Goal: Navigation & Orientation: Find specific page/section

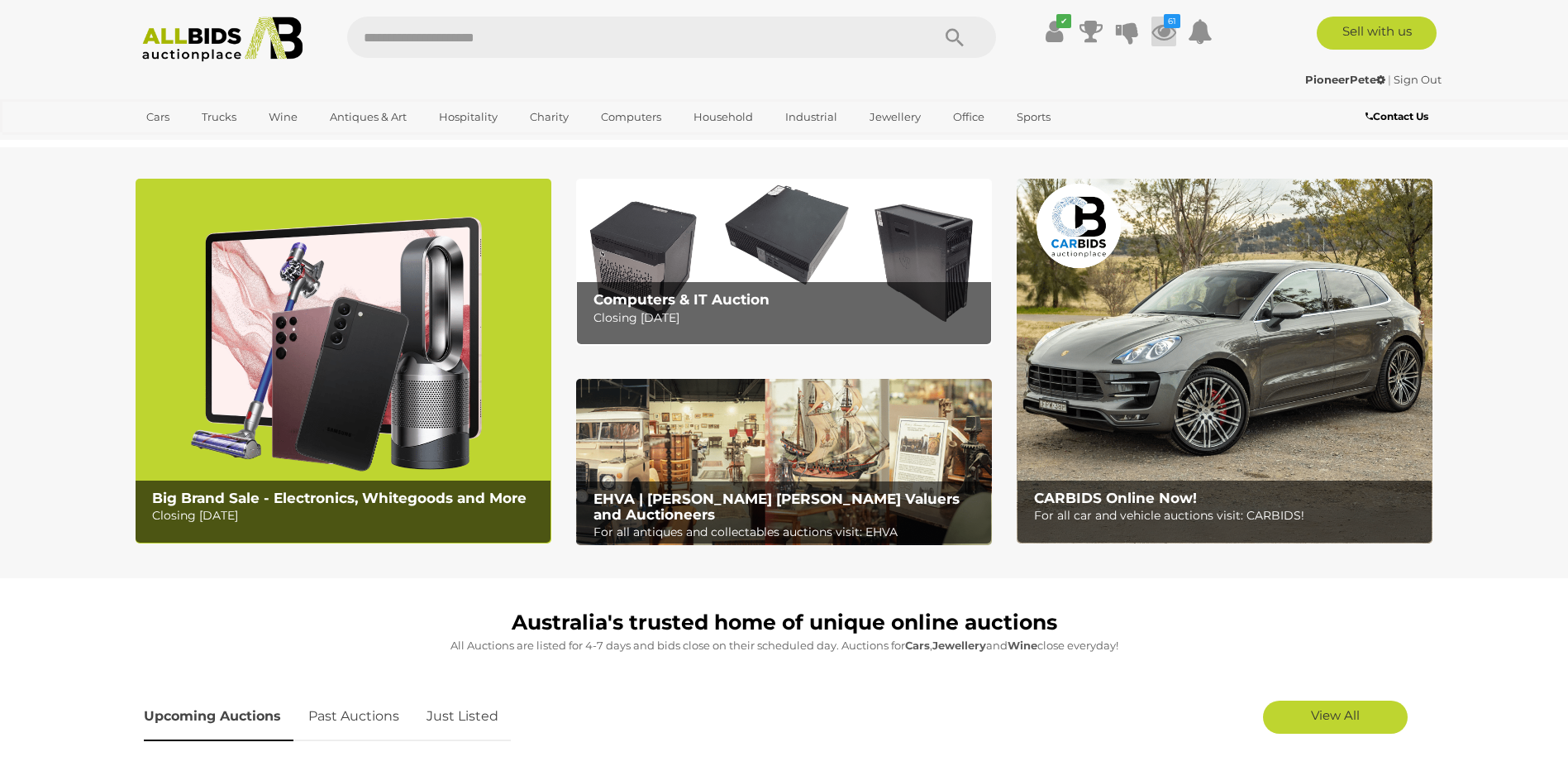
click at [1163, 30] on icon at bounding box center [1164, 31] width 25 height 30
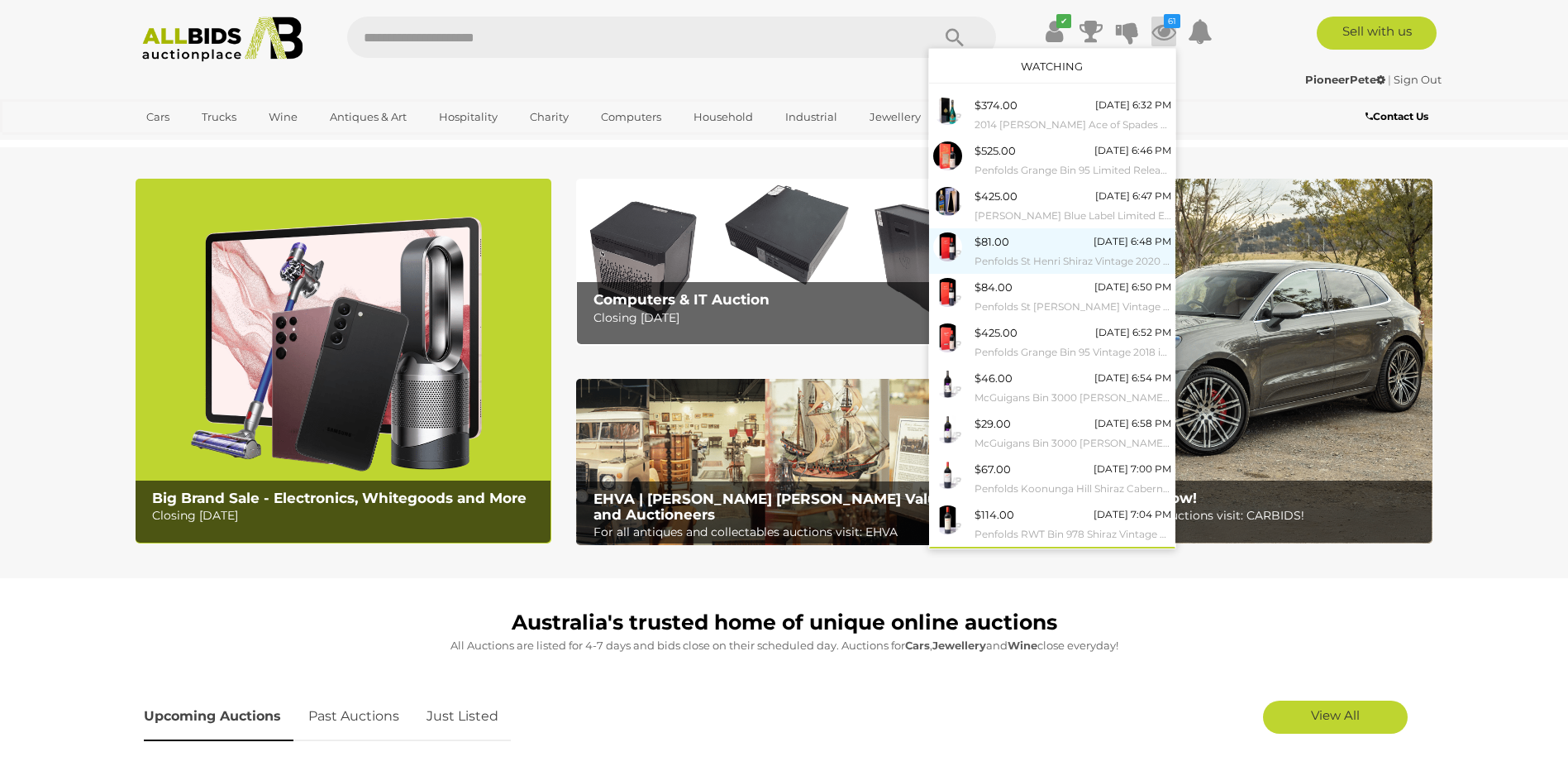
scroll to position [26, 0]
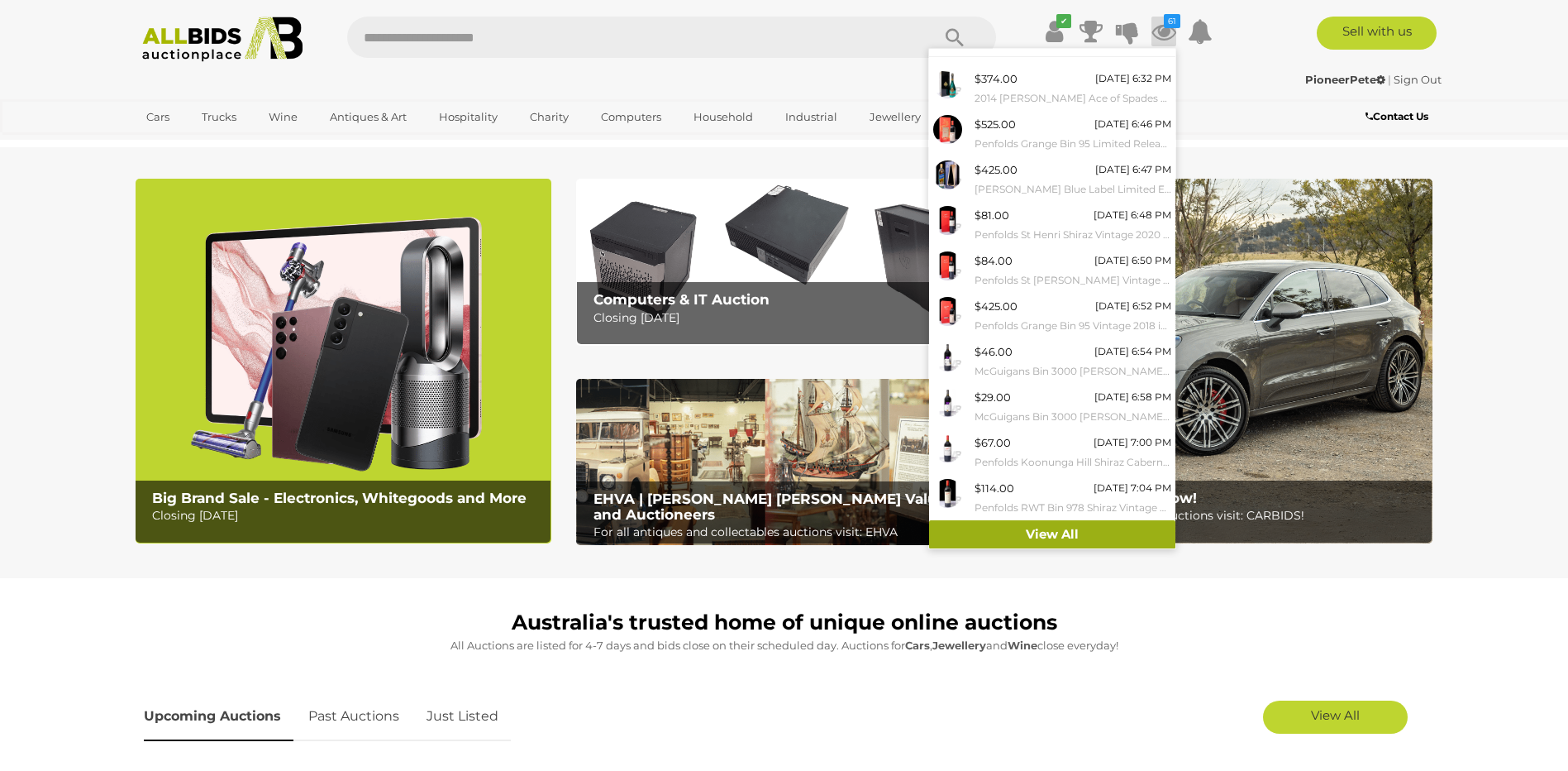
click at [1062, 526] on link "View All" at bounding box center [1052, 534] width 246 height 29
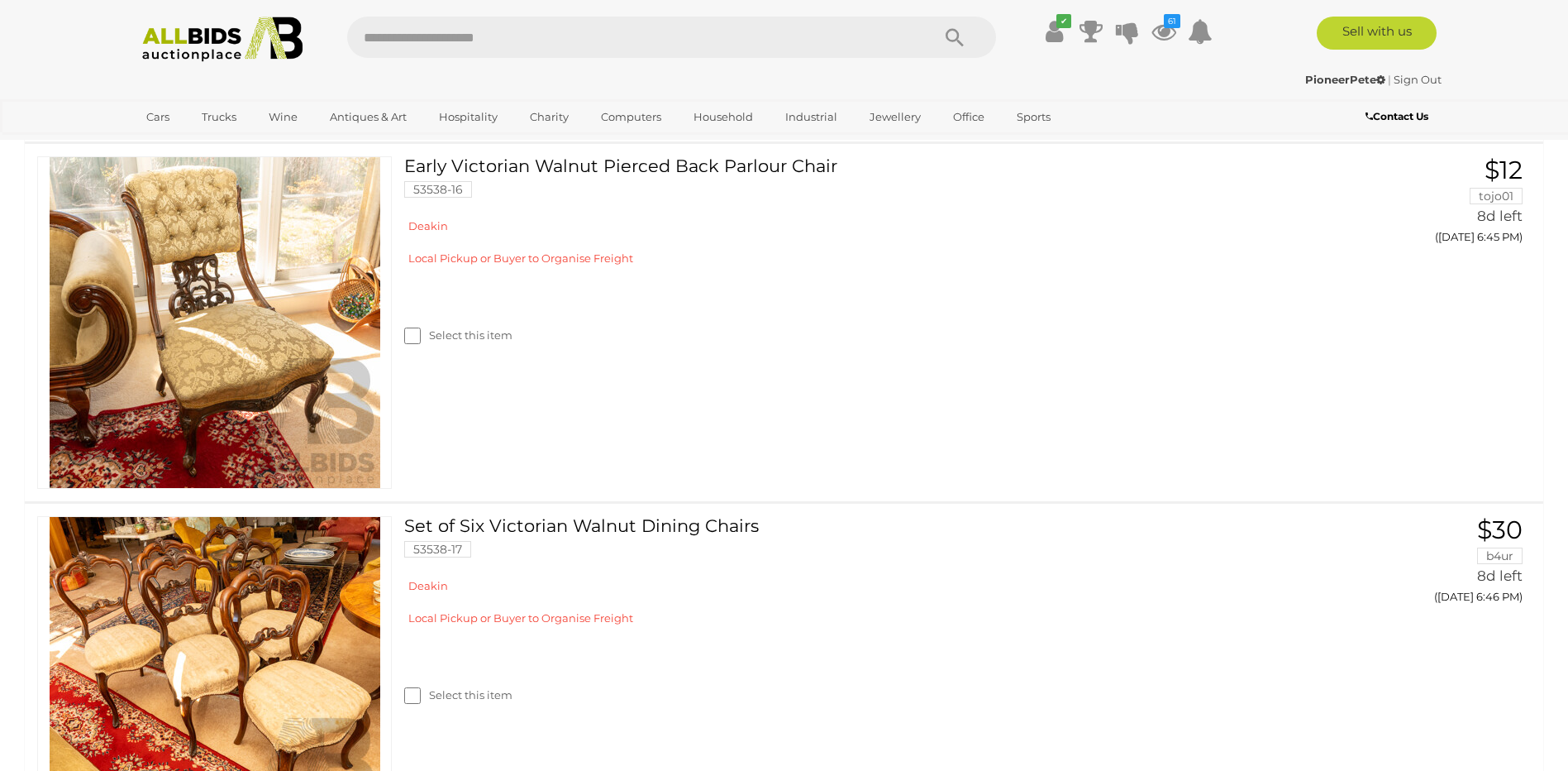
scroll to position [12072, 0]
click at [258, 51] on img at bounding box center [223, 39] width 179 height 45
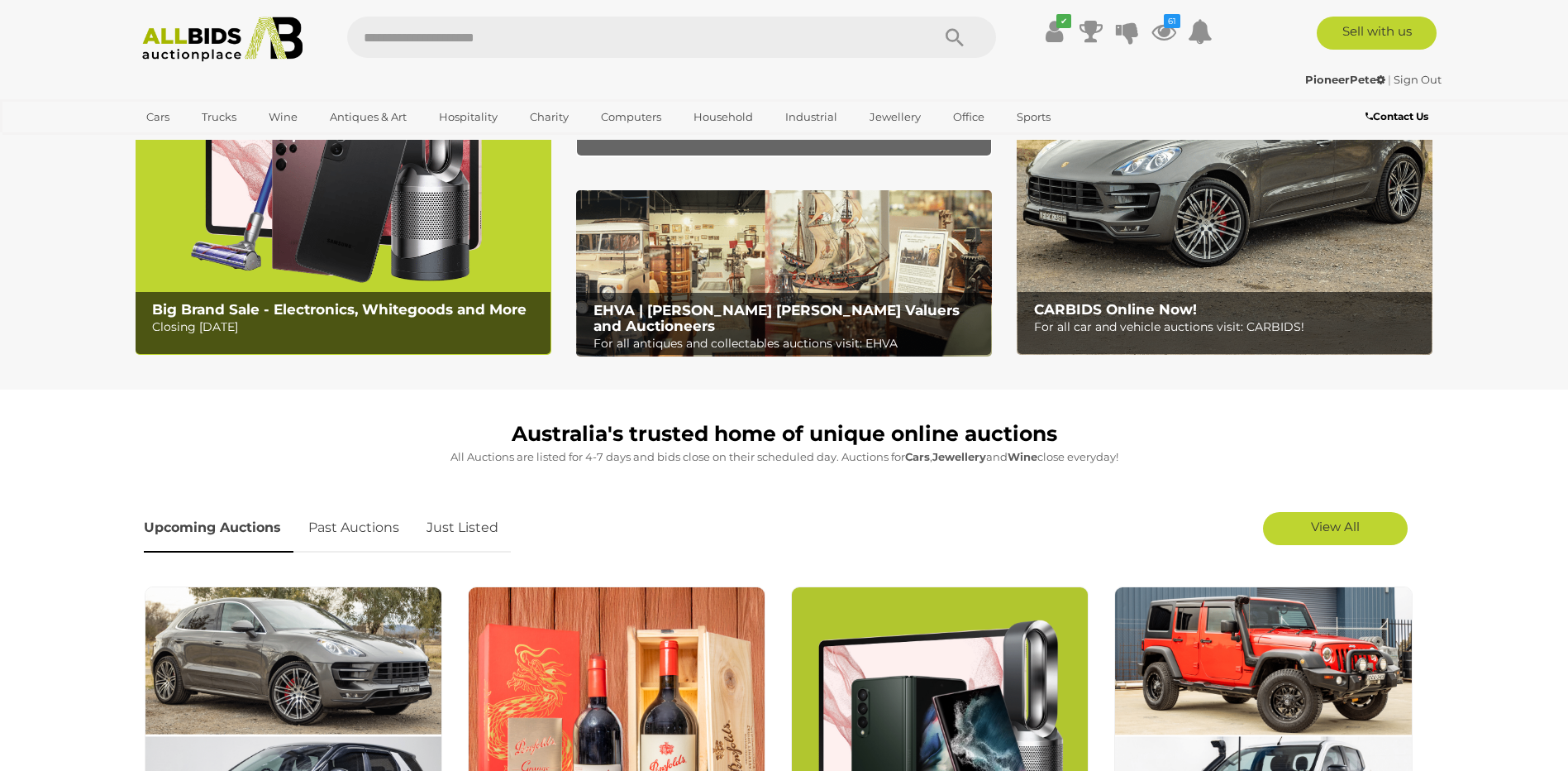
scroll to position [248, 0]
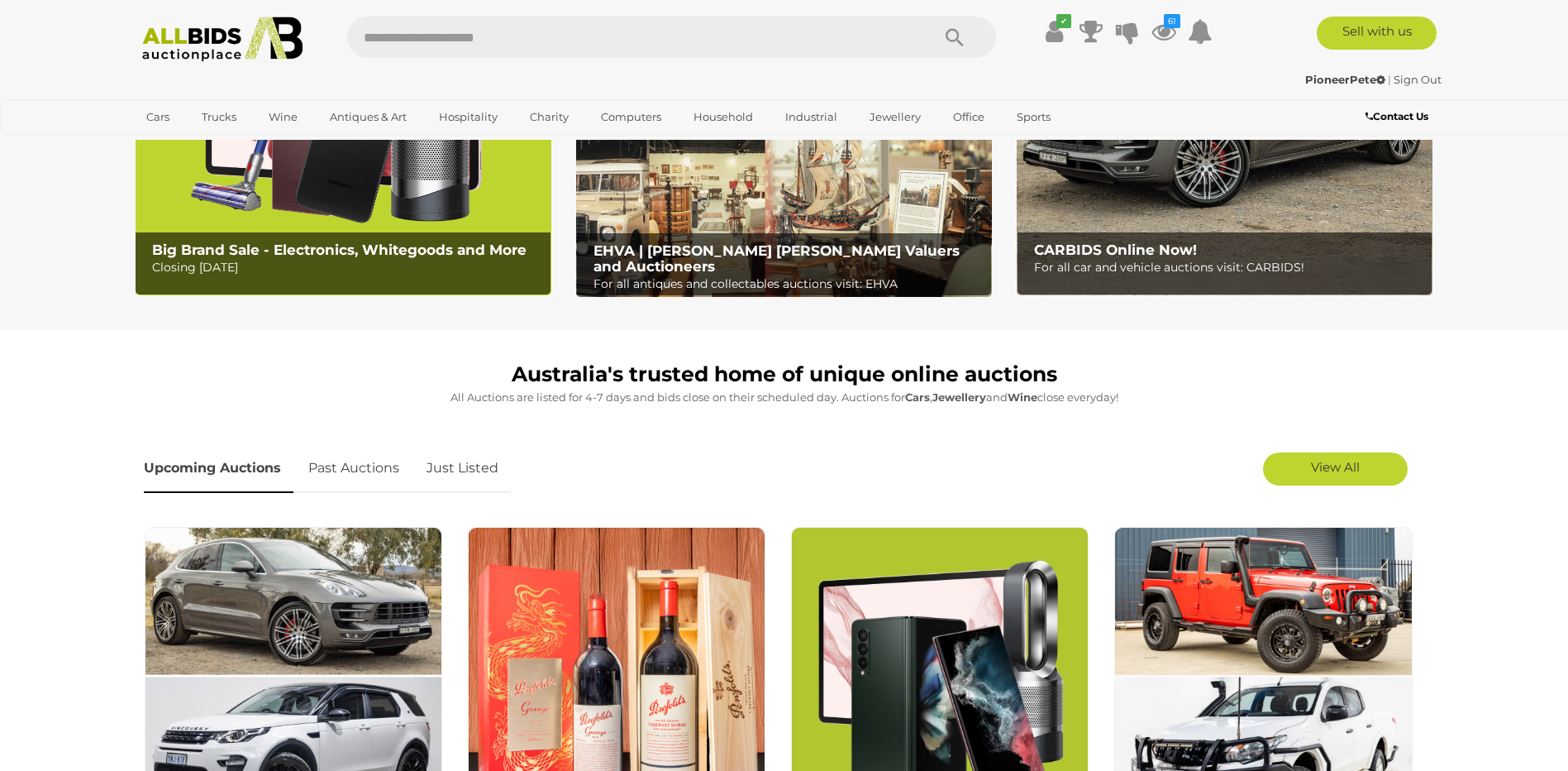
click at [476, 463] on link "Just Listed" at bounding box center [462, 468] width 97 height 49
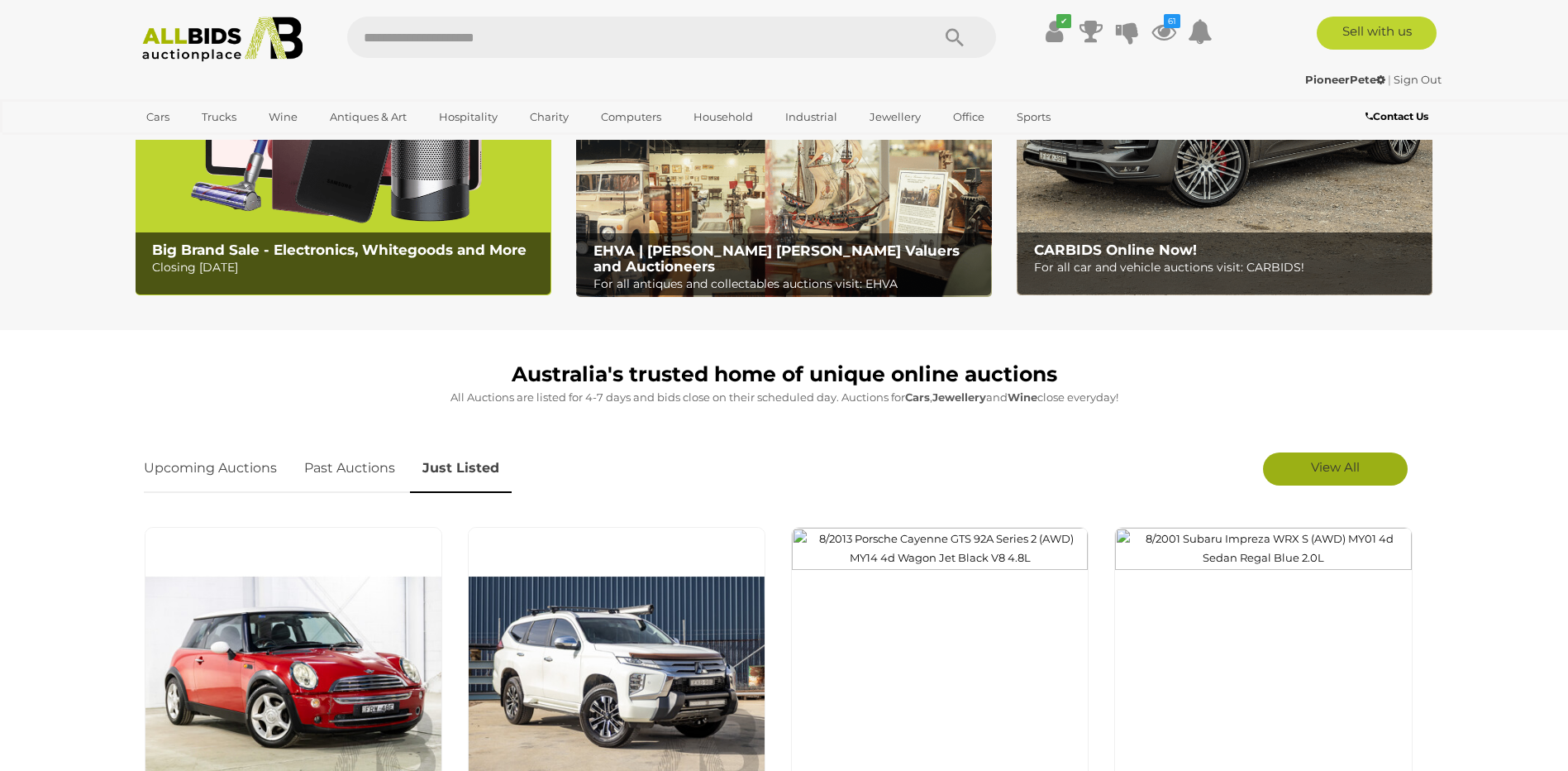
click at [1311, 459] on span "View All" at bounding box center [1336, 466] width 49 height 16
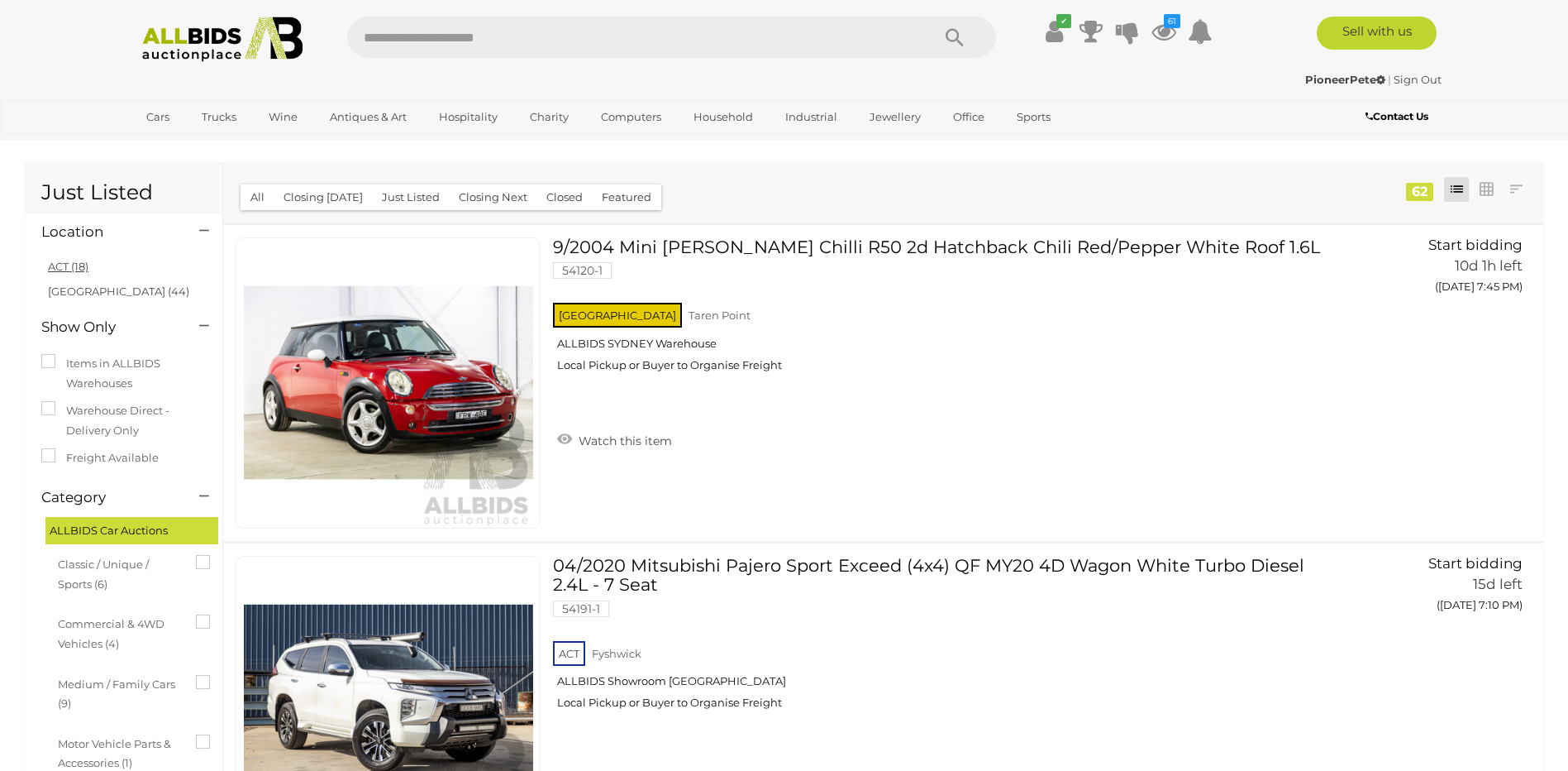
click at [72, 268] on link "ACT (18)" at bounding box center [68, 265] width 41 height 13
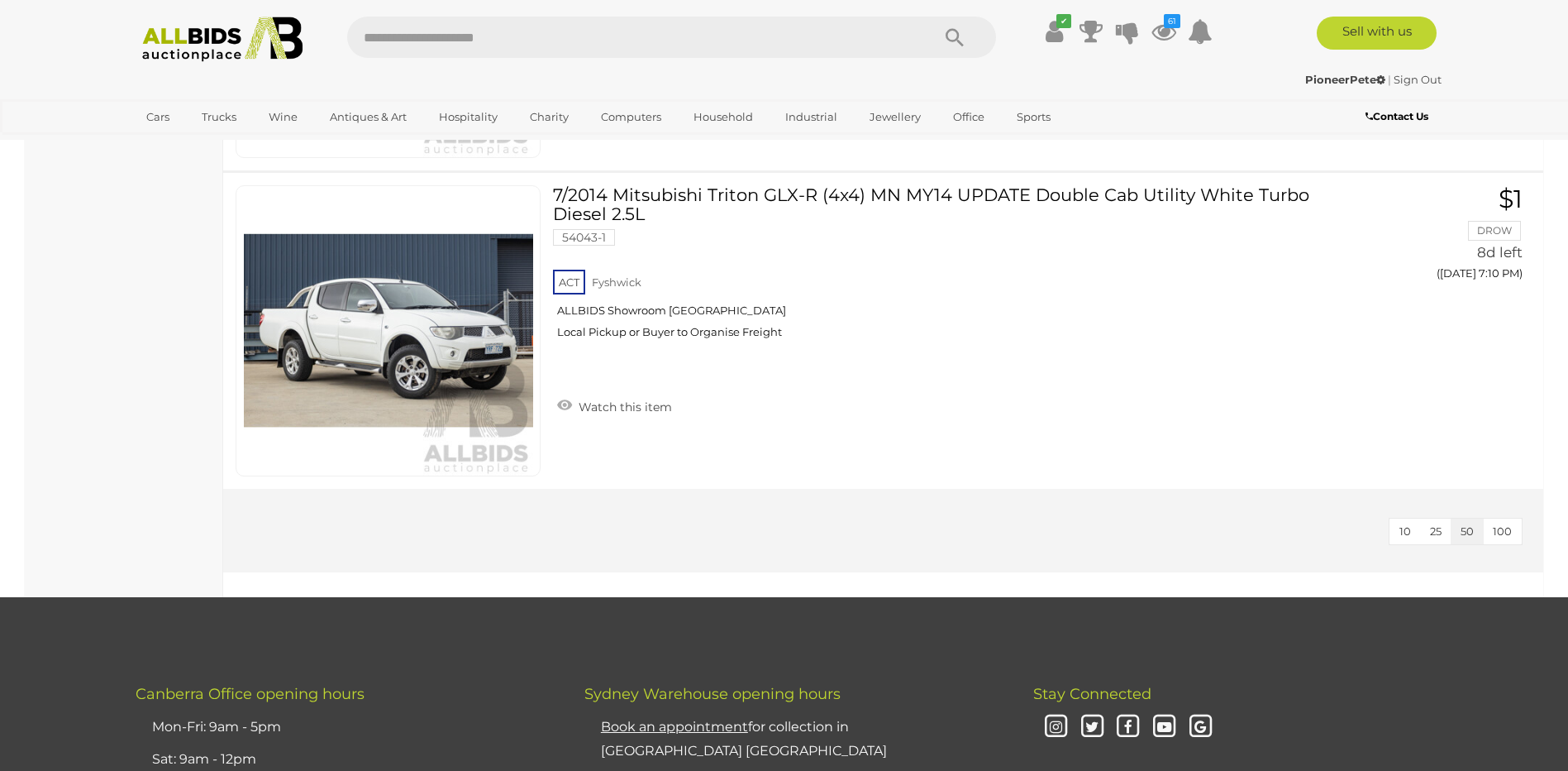
scroll to position [5209, 0]
